Goal: Navigation & Orientation: Find specific page/section

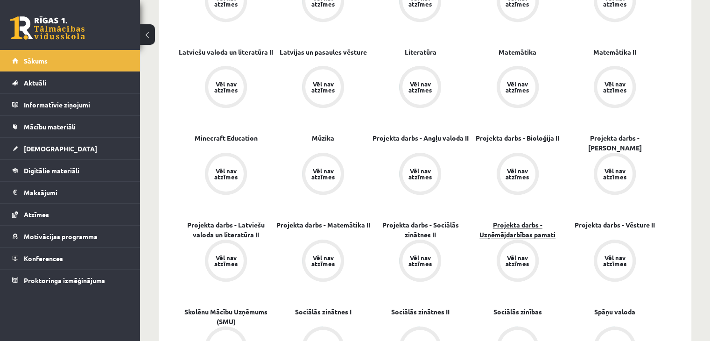
scroll to position [607, 0]
click at [321, 172] on div "Vēl nav atzīmes" at bounding box center [323, 173] width 26 height 12
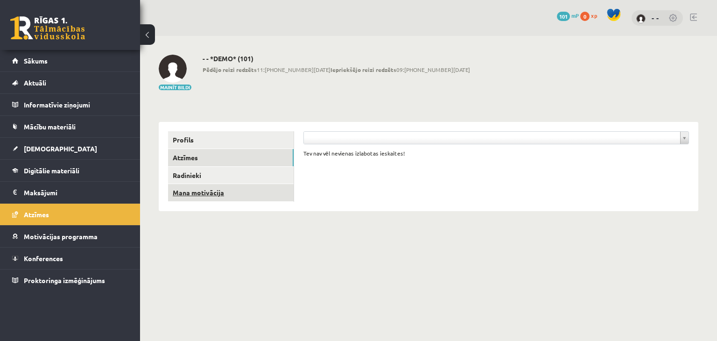
click at [211, 193] on link "Mana motivācija" at bounding box center [231, 192] width 126 height 17
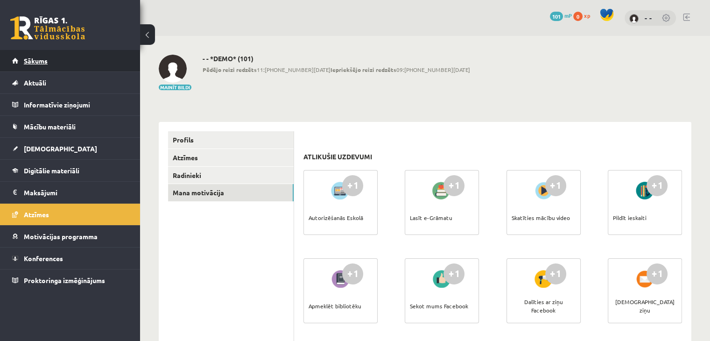
click at [58, 63] on link "Sākums" at bounding box center [70, 60] width 116 height 21
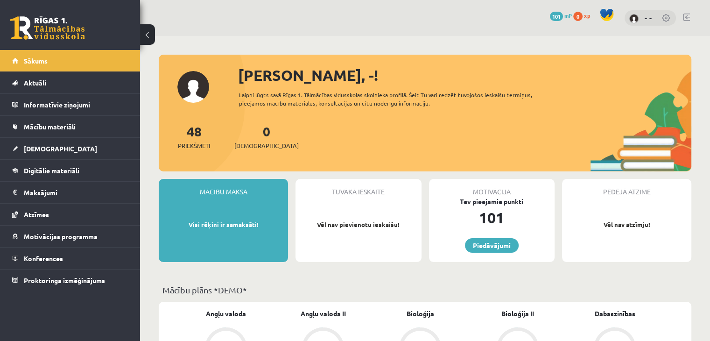
click at [652, 20] on div "- -" at bounding box center [650, 18] width 51 height 16
click at [648, 14] on link "- -" at bounding box center [648, 17] width 7 height 9
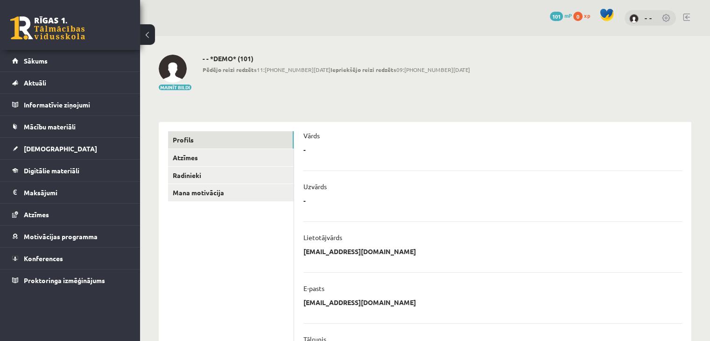
click at [206, 58] on h2 "- - *DEMO* (101)" at bounding box center [337, 59] width 268 height 8
click at [73, 59] on link "Sākums" at bounding box center [70, 60] width 116 height 21
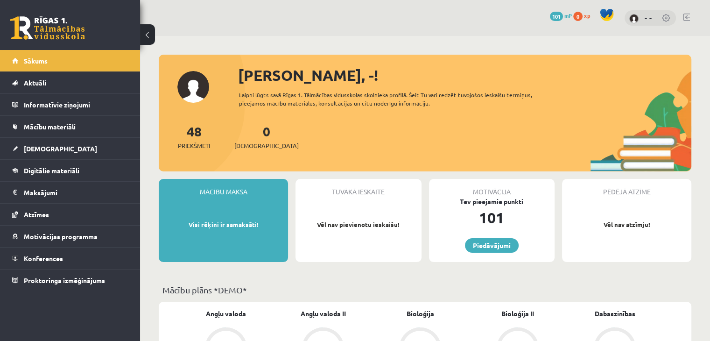
click at [184, 83] on div "Sveiks, -! Laipni lūgts savā Rīgas 1. Tālmācības vidusskolas skolnieka profilā.…" at bounding box center [425, 117] width 533 height 107
click at [633, 19] on img at bounding box center [633, 18] width 9 height 9
click at [669, 17] on link at bounding box center [666, 18] width 9 height 9
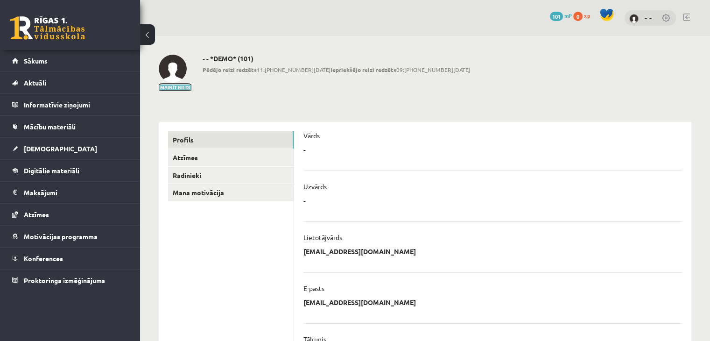
click at [174, 87] on button "Mainīt bildi" at bounding box center [175, 88] width 33 height 6
click at [219, 198] on link "Mana motivācija" at bounding box center [231, 192] width 126 height 17
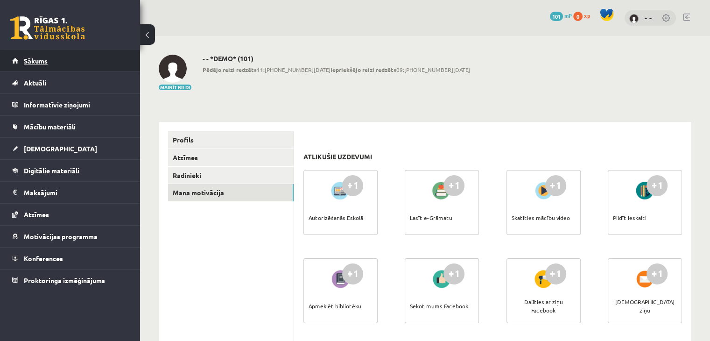
click at [39, 55] on link "Sākums" at bounding box center [70, 60] width 116 height 21
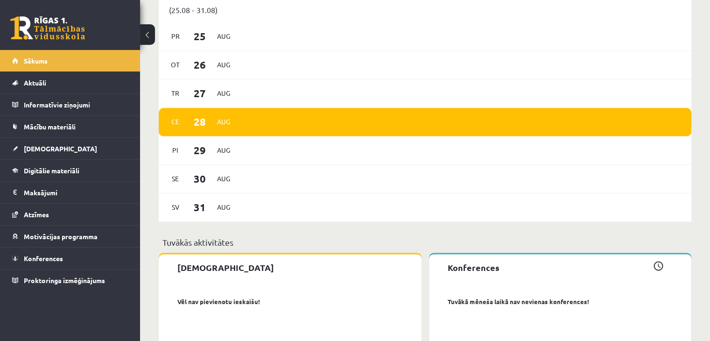
scroll to position [1214, 0]
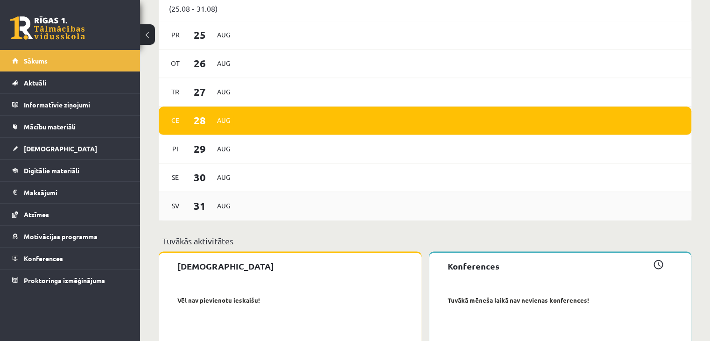
click at [221, 202] on div "Sv 31 Aug" at bounding box center [200, 206] width 68 height 20
click at [221, 208] on span "Aug" at bounding box center [224, 205] width 20 height 14
click at [243, 128] on div "Ce 28 Aug" at bounding box center [425, 120] width 533 height 28
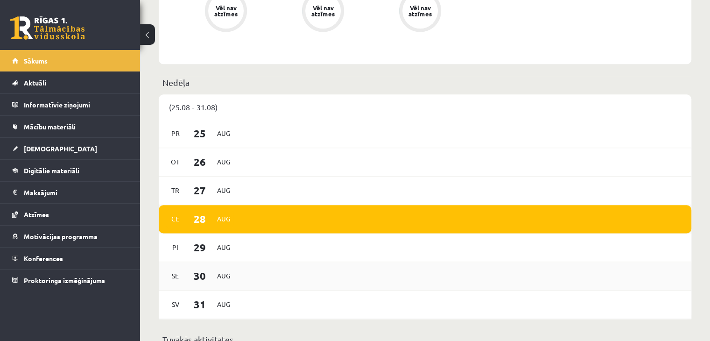
scroll to position [1244, 0]
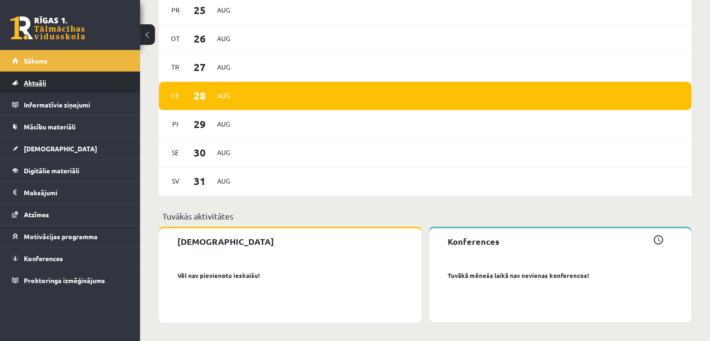
click at [47, 84] on link "Aktuāli" at bounding box center [70, 82] width 116 height 21
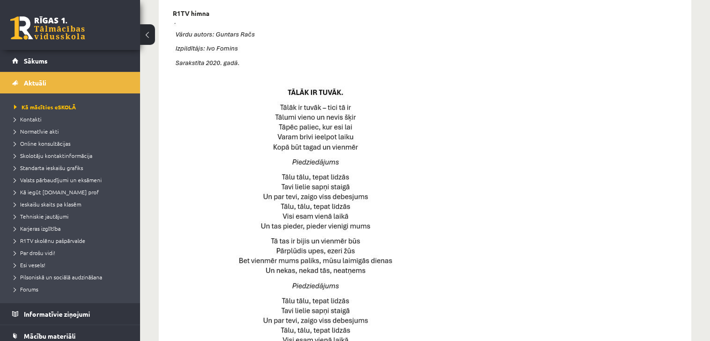
click at [149, 35] on button at bounding box center [147, 34] width 15 height 21
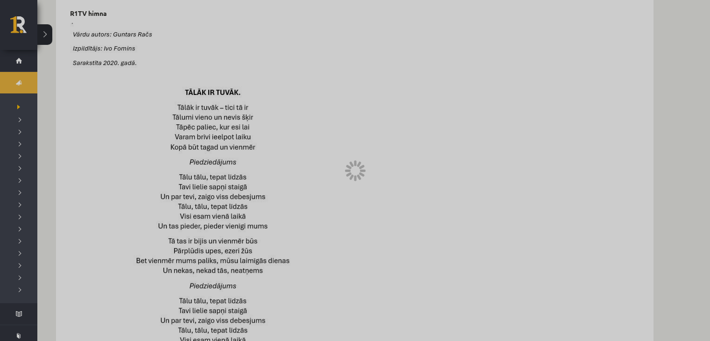
scroll to position [677, 0]
